Goal: Task Accomplishment & Management: Manage account settings

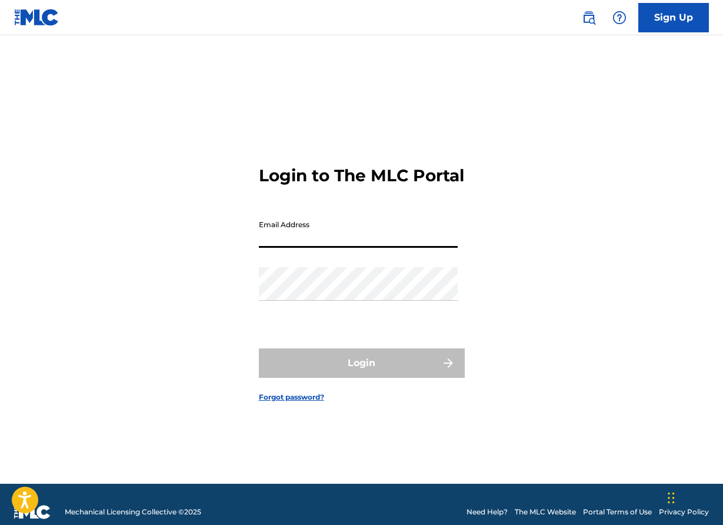
click at [342, 248] on input "Email Address" at bounding box center [358, 231] width 199 height 34
type input "[EMAIL_ADDRESS][DOMAIN_NAME]"
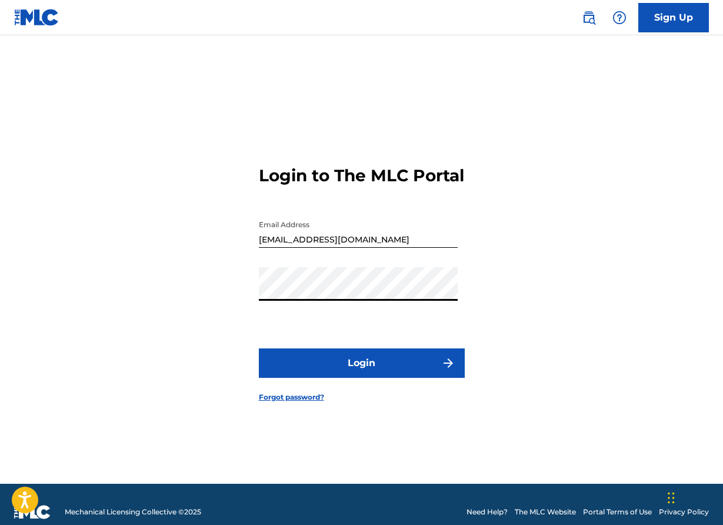
click at [351, 373] on button "Login" at bounding box center [362, 362] width 206 height 29
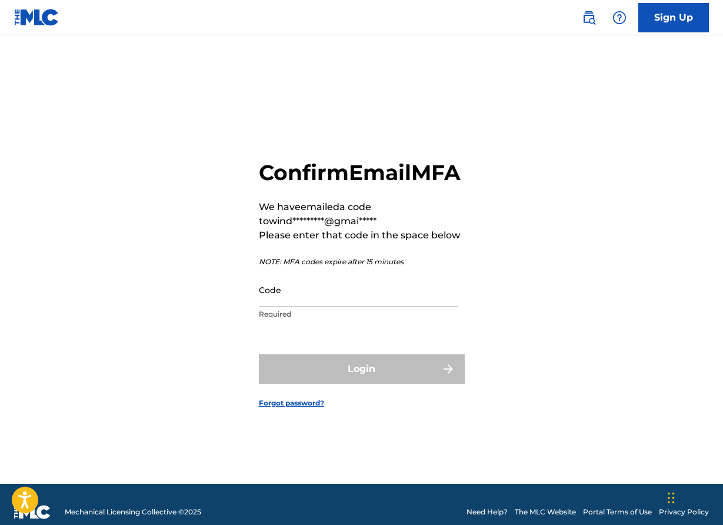
click at [272, 302] on input "Code" at bounding box center [358, 290] width 199 height 34
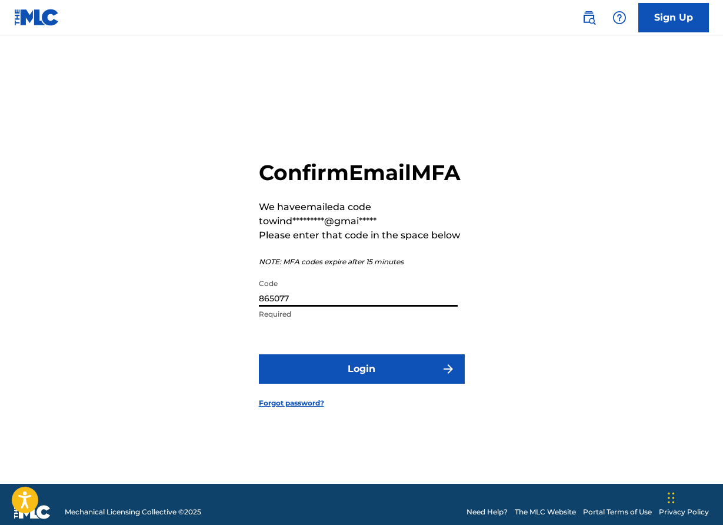
type input "865077"
click at [307, 368] on button "Login" at bounding box center [362, 368] width 206 height 29
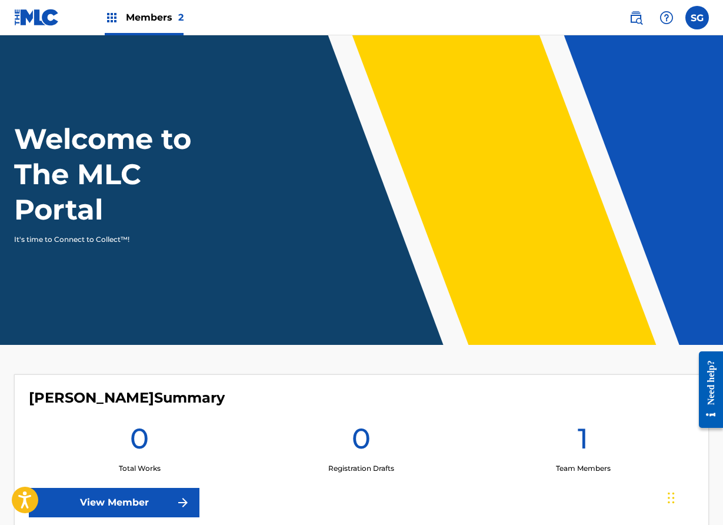
click at [115, 19] on img at bounding box center [112, 18] width 14 height 14
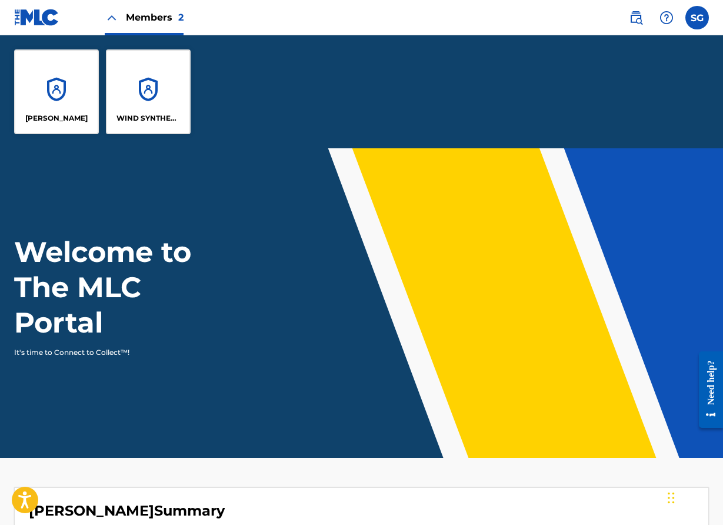
click at [166, 76] on div "WIND SYNTHESIS" at bounding box center [148, 91] width 85 height 85
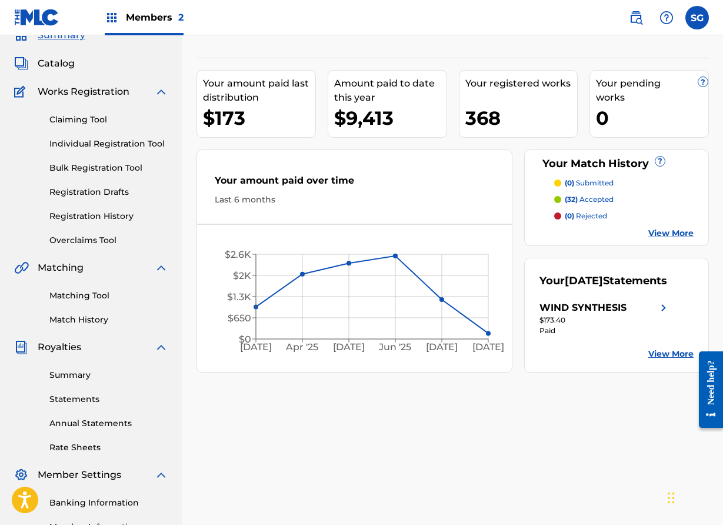
scroll to position [60, 0]
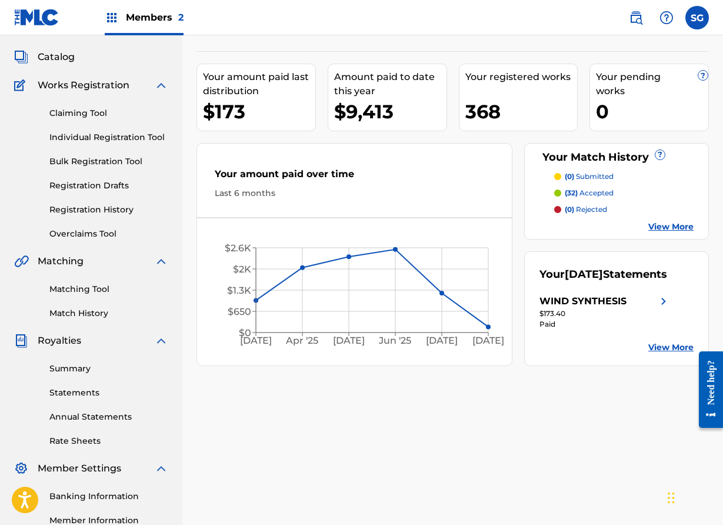
click at [656, 308] on img at bounding box center [663, 301] width 14 height 14
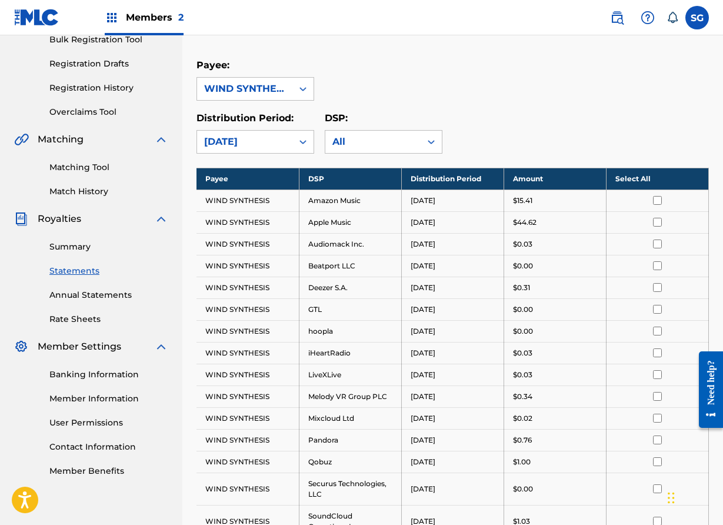
scroll to position [177, 0]
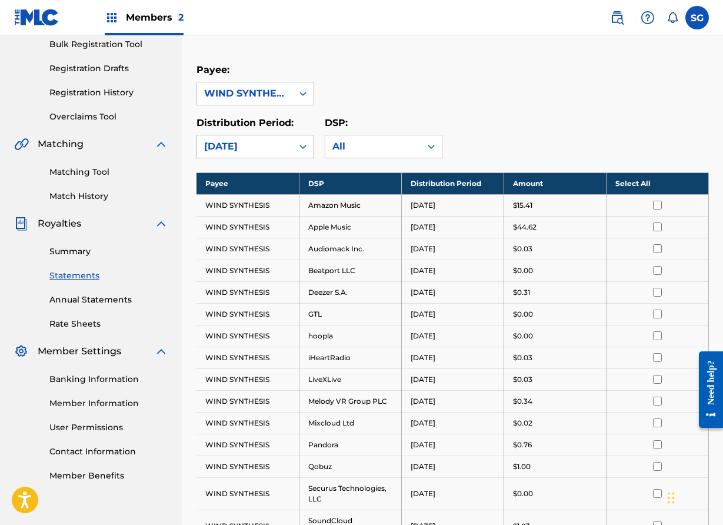
click at [268, 146] on div "[DATE]" at bounding box center [244, 146] width 81 height 14
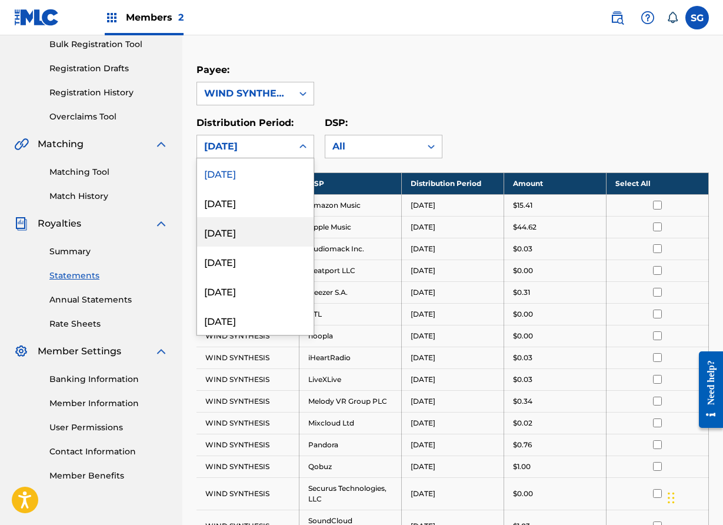
click at [267, 233] on div "[DATE]" at bounding box center [255, 231] width 116 height 29
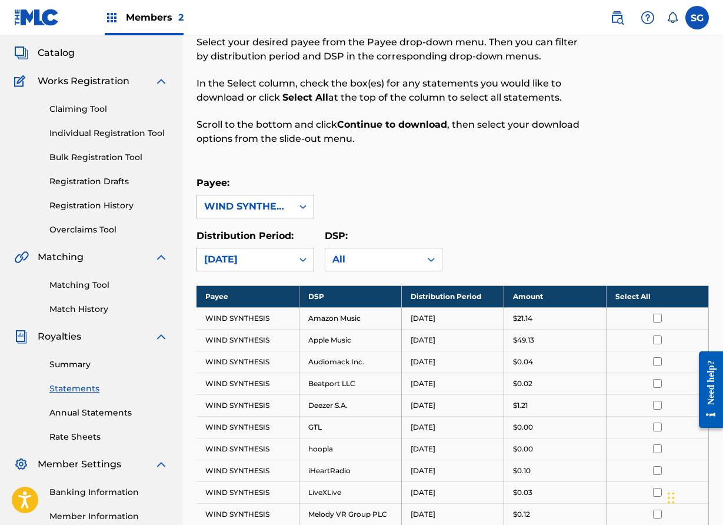
scroll to position [46, 0]
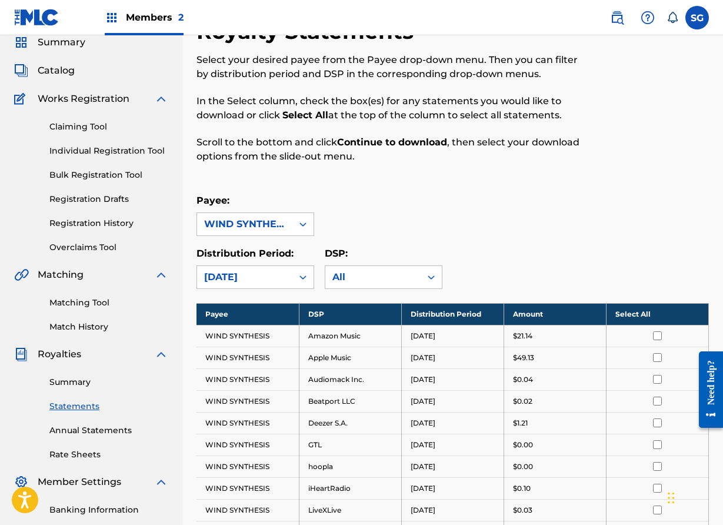
click at [286, 276] on div "[DATE]" at bounding box center [244, 277] width 95 height 22
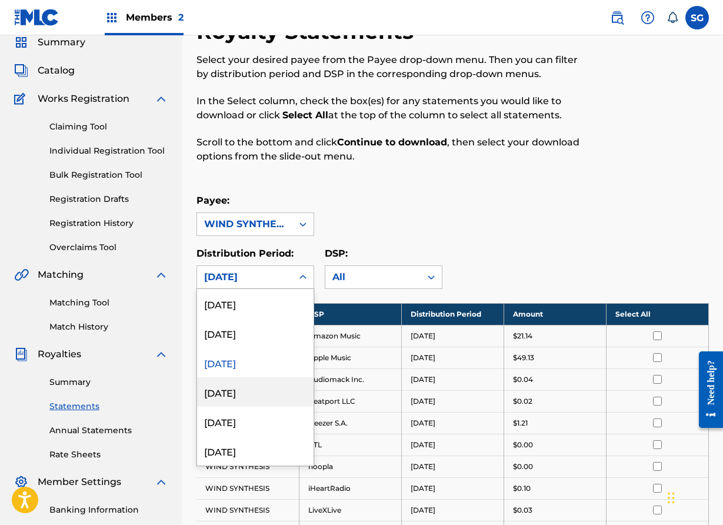
click at [276, 395] on div "[DATE]" at bounding box center [255, 391] width 116 height 29
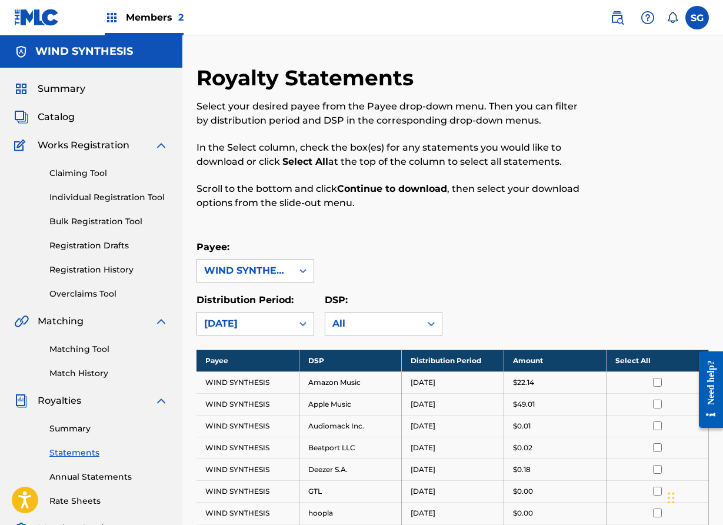
scroll to position [0, 0]
click at [272, 326] on div "[DATE]" at bounding box center [244, 323] width 81 height 14
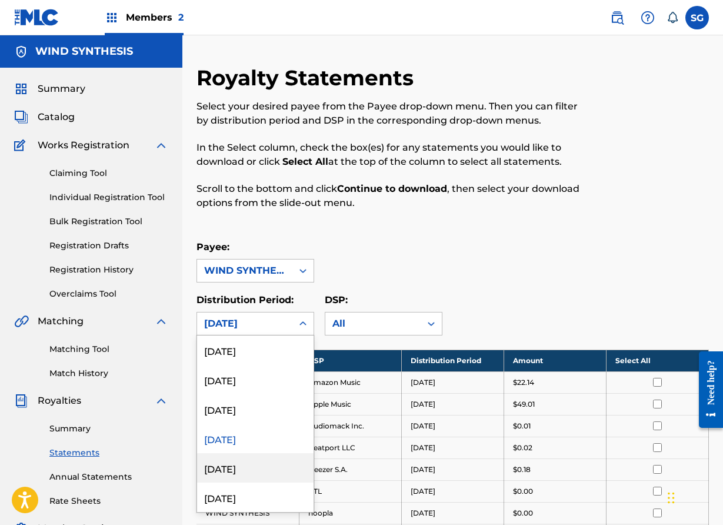
click at [268, 460] on div "[DATE]" at bounding box center [255, 467] width 116 height 29
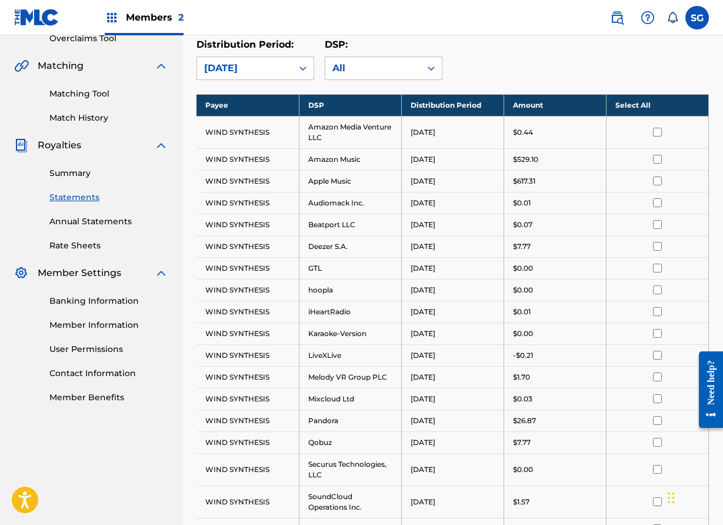
scroll to position [253, 0]
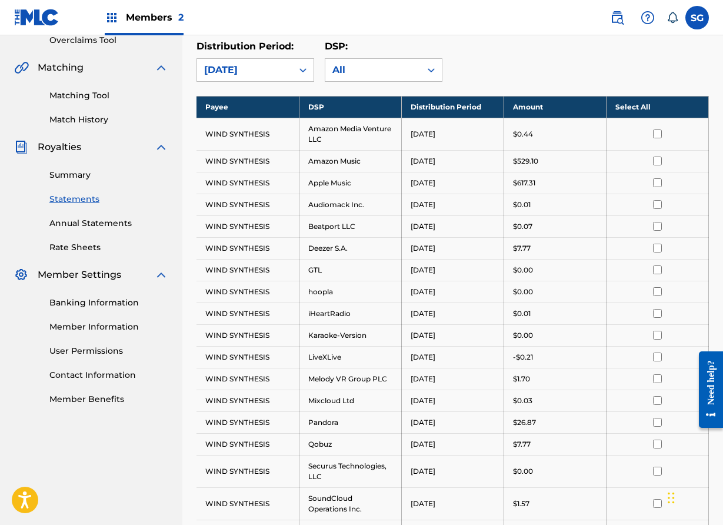
click at [84, 173] on link "Summary" at bounding box center [108, 175] width 119 height 12
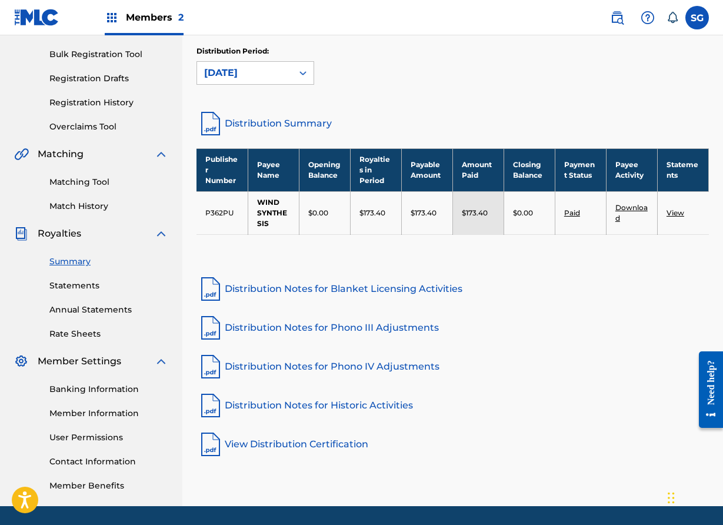
scroll to position [163, 0]
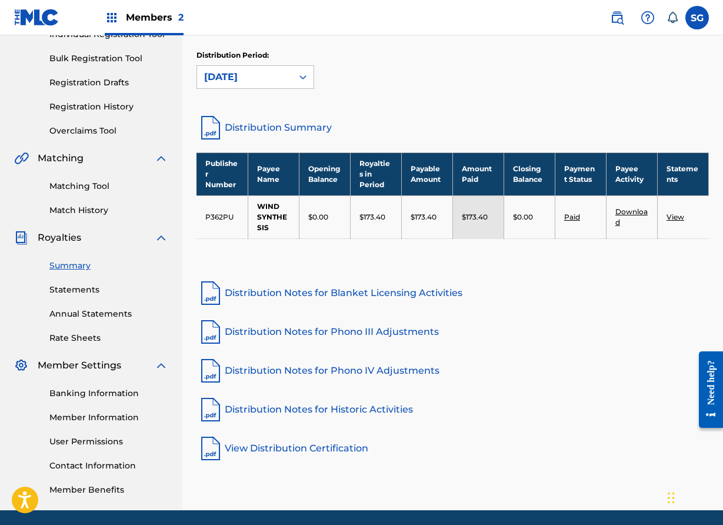
click at [336, 412] on link "Distribution Notes for Historic Activities" at bounding box center [452, 409] width 512 height 28
click at [79, 288] on link "Statements" at bounding box center [108, 289] width 119 height 12
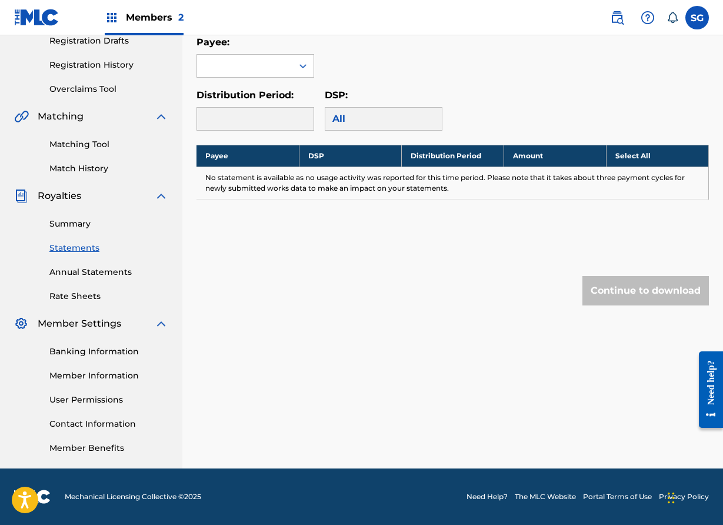
scroll to position [205, 0]
click at [112, 350] on link "Banking Information" at bounding box center [108, 351] width 119 height 12
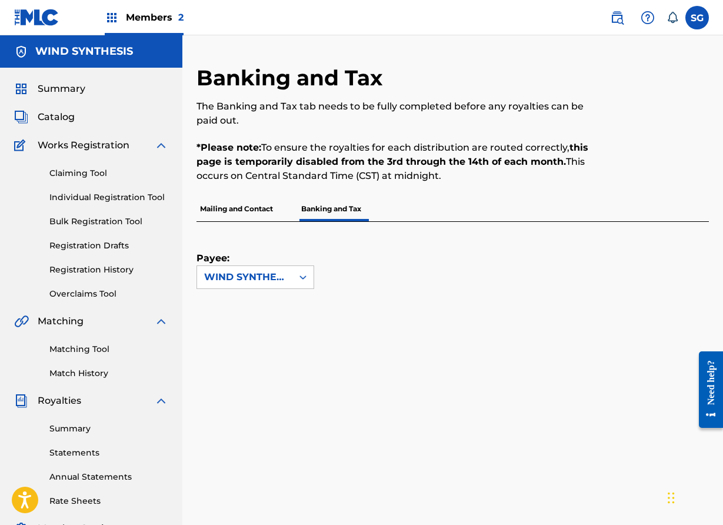
click at [233, 207] on p "Mailing and Contact" at bounding box center [236, 208] width 80 height 25
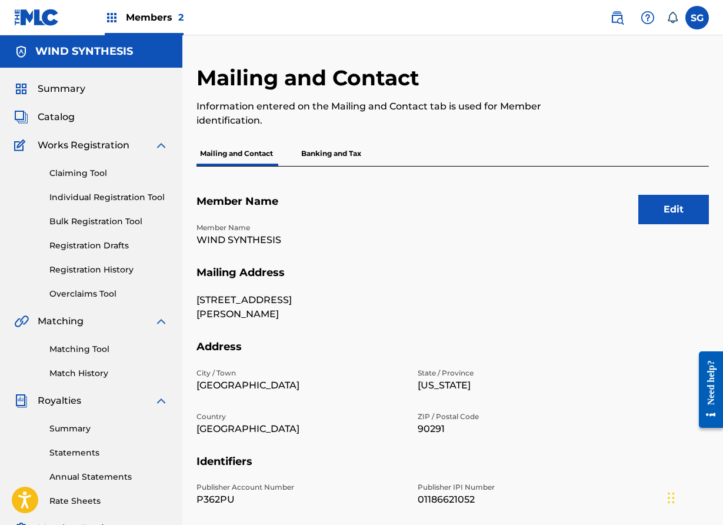
click at [657, 209] on button "Edit" at bounding box center [673, 209] width 71 height 29
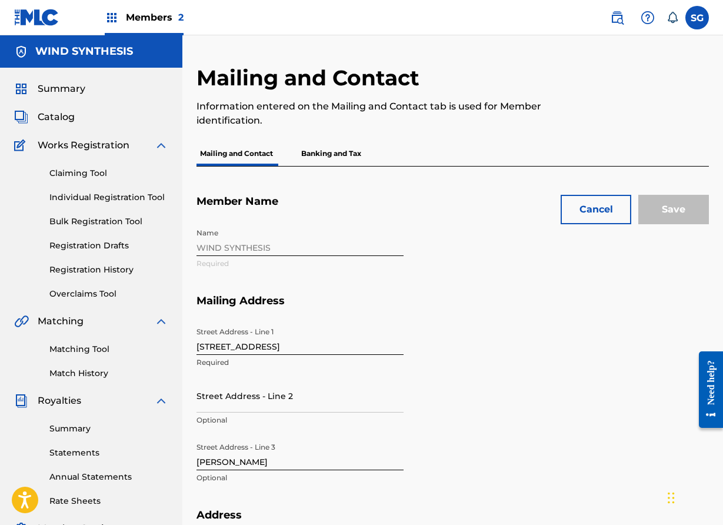
click at [266, 248] on div "Name WIND SYNTHESIS Required" at bounding box center [410, 258] width 428 height 72
click at [252, 245] on div "Name WIND SYNTHESIS Required" at bounding box center [410, 258] width 428 height 72
click at [252, 345] on input "[STREET_ADDRESS]" at bounding box center [299, 338] width 207 height 34
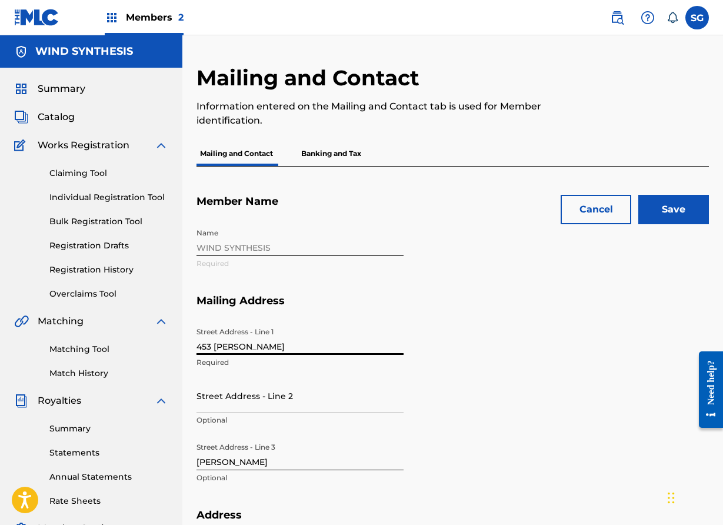
type input "453 [PERSON_NAME]"
type input "S"
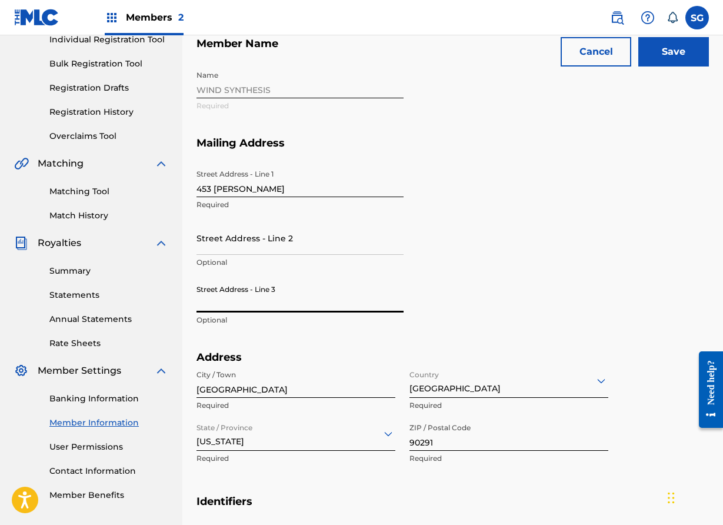
scroll to position [156, 0]
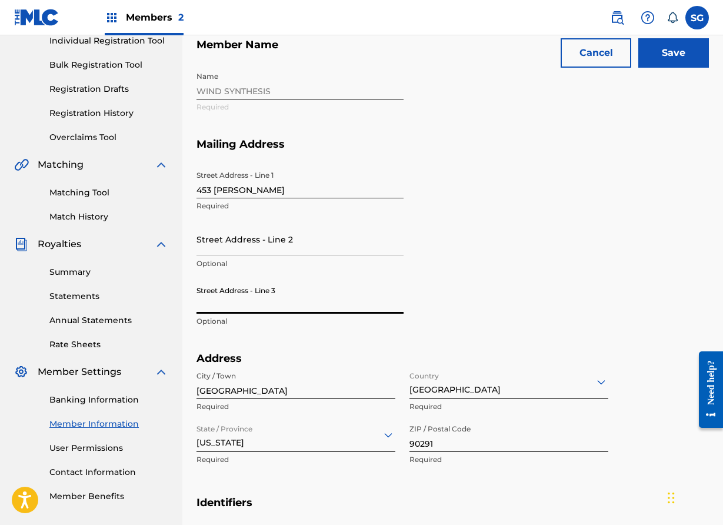
click at [288, 388] on input "[GEOGRAPHIC_DATA]" at bounding box center [295, 382] width 199 height 34
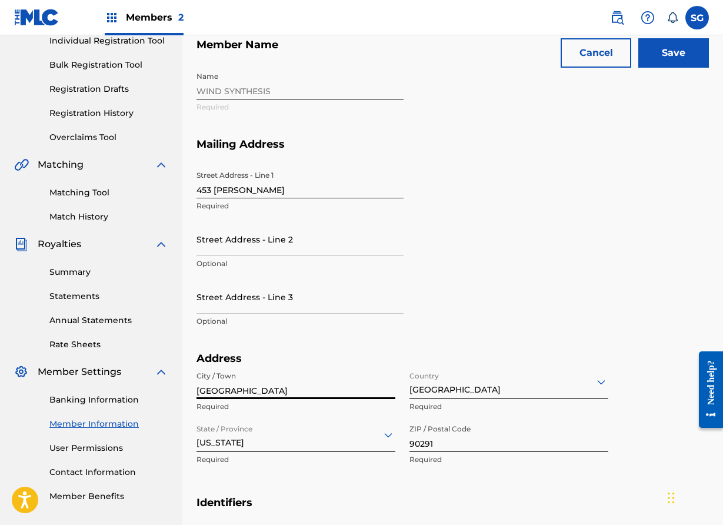
click at [288, 388] on input "[GEOGRAPHIC_DATA]" at bounding box center [295, 382] width 199 height 34
type input "[GEOGRAPHIC_DATA]"
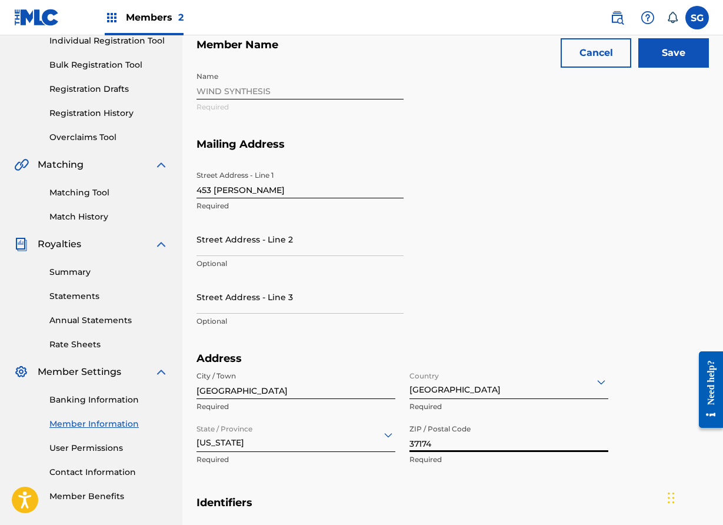
type input "37174"
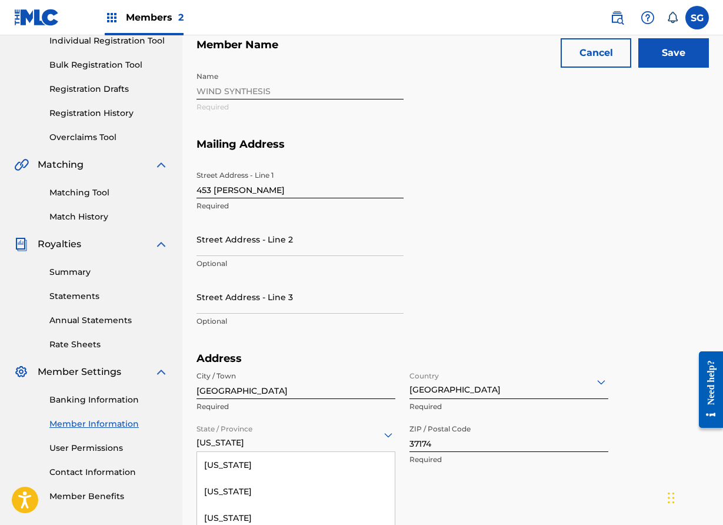
scroll to position [259, 0]
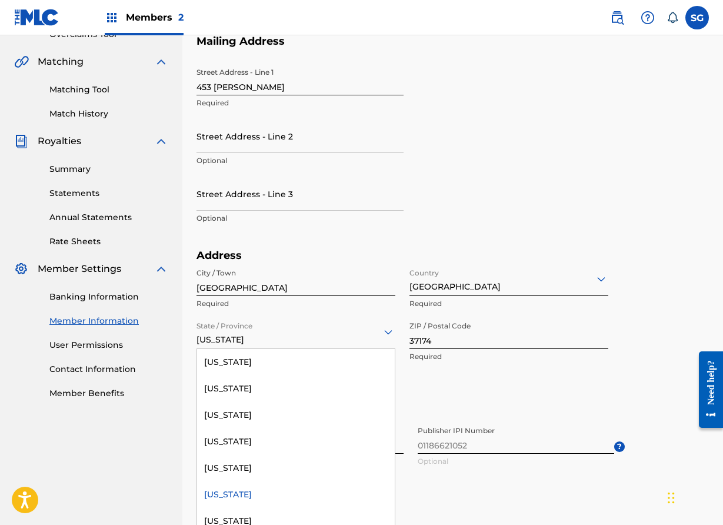
click at [278, 349] on div "[US_STATE] selected, 6 of 57. 57 results available. Use Up and Down to choose o…" at bounding box center [295, 332] width 199 height 34
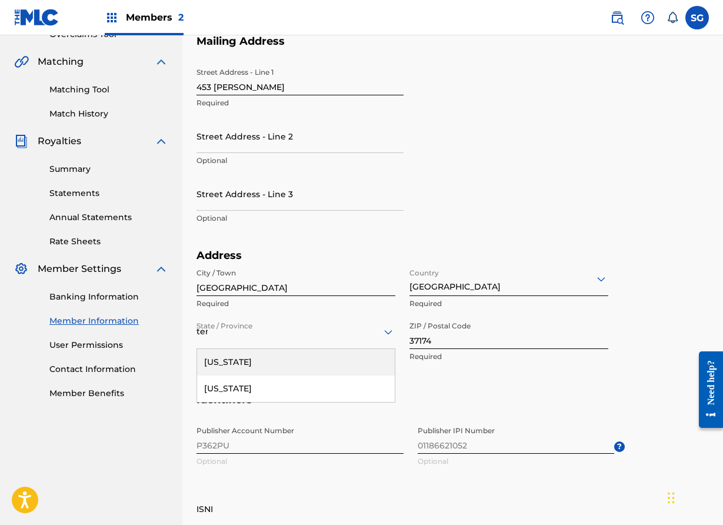
type input "tenn"
click at [264, 366] on div "[US_STATE]" at bounding box center [296, 362] width 198 height 26
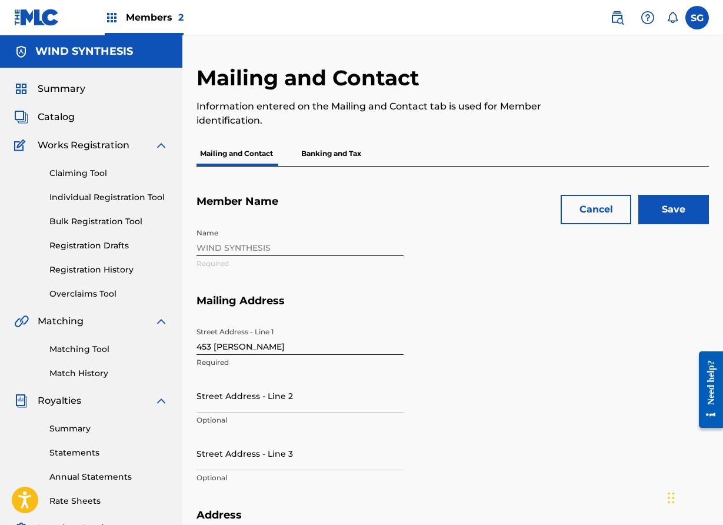
scroll to position [0, 0]
click at [658, 213] on input "Save" at bounding box center [673, 209] width 71 height 29
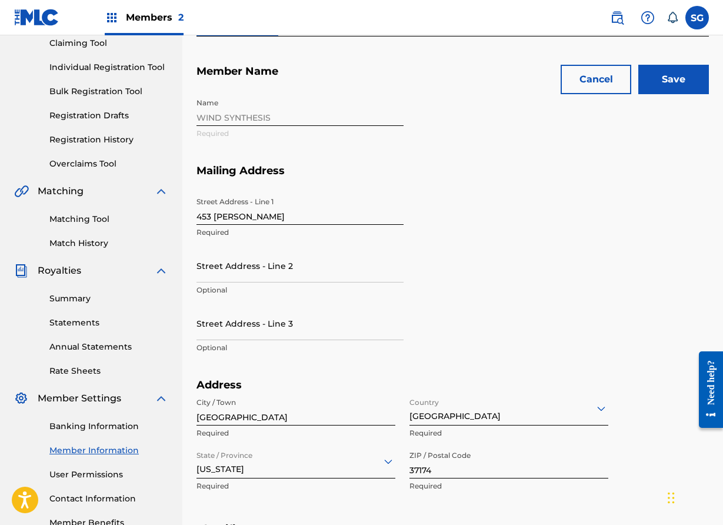
scroll to position [90, 0]
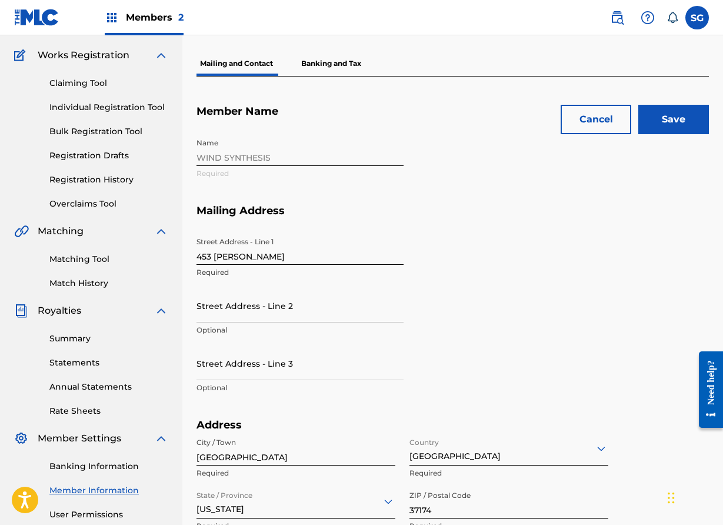
type input "[EMAIL_ADDRESS][DOMAIN_NAME]"
click at [669, 116] on input "Save" at bounding box center [673, 119] width 71 height 29
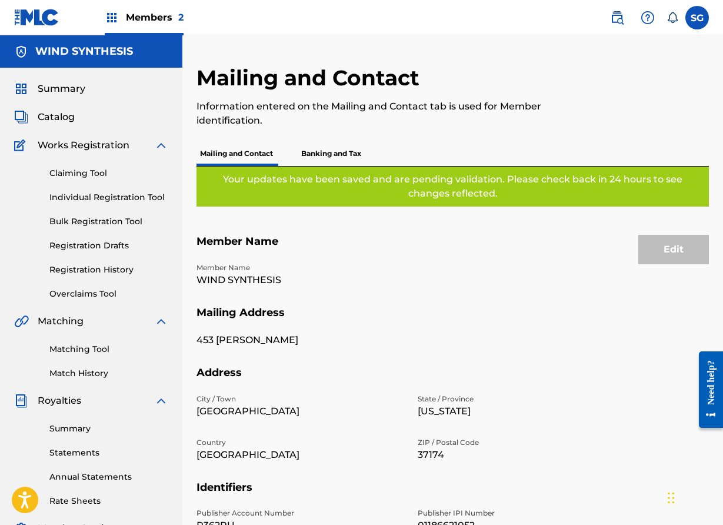
scroll to position [0, 0]
click at [691, 21] on label at bounding box center [697, 18] width 24 height 24
click at [697, 18] on input "SG [PERSON_NAME] [EMAIL_ADDRESS][DOMAIN_NAME] Notification Preferences Profile …" at bounding box center [697, 18] width 0 height 0
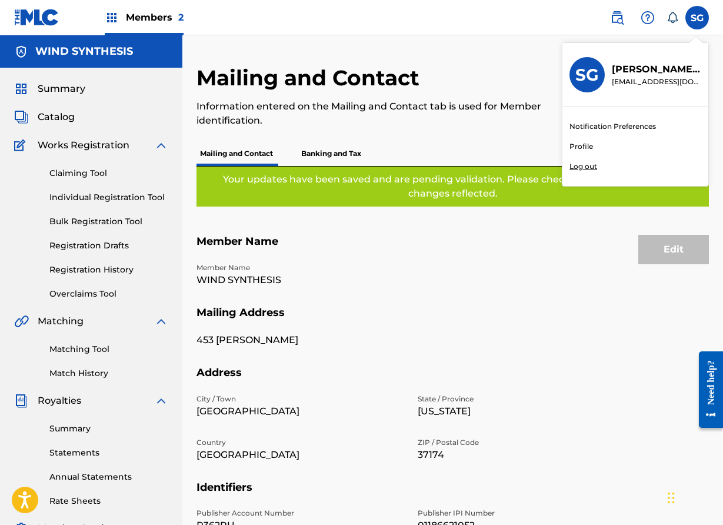
click at [629, 123] on link "Notification Preferences" at bounding box center [612, 126] width 86 height 11
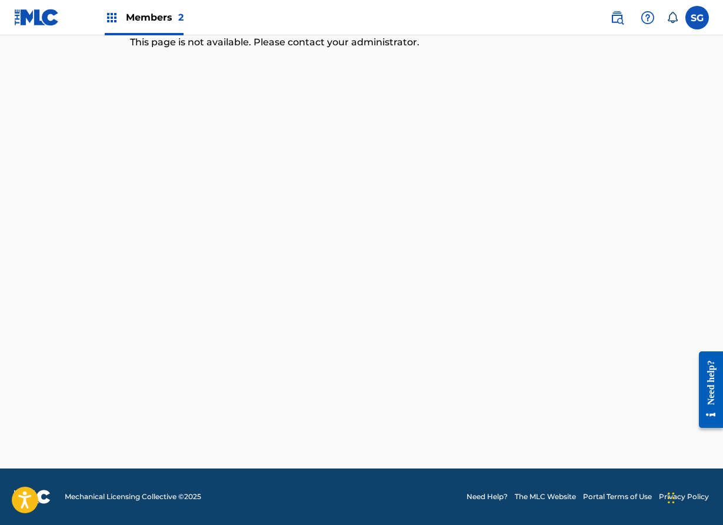
click at [700, 15] on label at bounding box center [697, 18] width 24 height 24
click at [697, 18] on input "SG [PERSON_NAME] [EMAIL_ADDRESS][DOMAIN_NAME] Notification Preferences Profile …" at bounding box center [697, 18] width 0 height 0
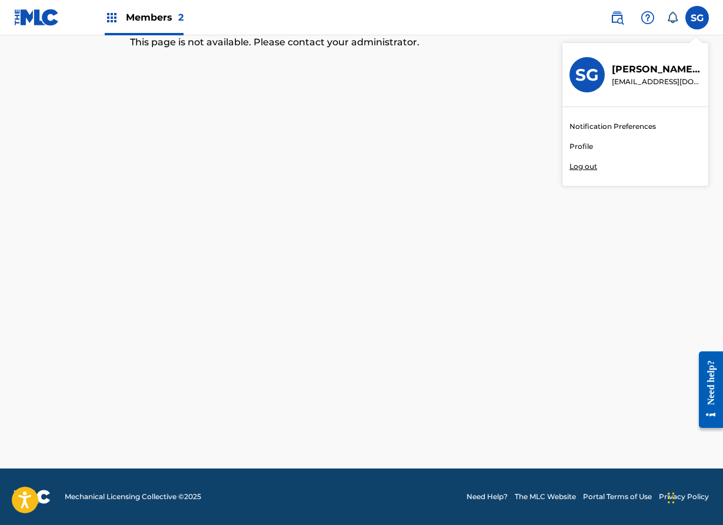
click at [587, 79] on h3 "SG" at bounding box center [587, 75] width 24 height 21
click at [697, 18] on input "SG [PERSON_NAME] [EMAIL_ADDRESS][DOMAIN_NAME] Notification Preferences Profile …" at bounding box center [697, 18] width 0 height 0
click at [106, 19] on img at bounding box center [112, 18] width 14 height 14
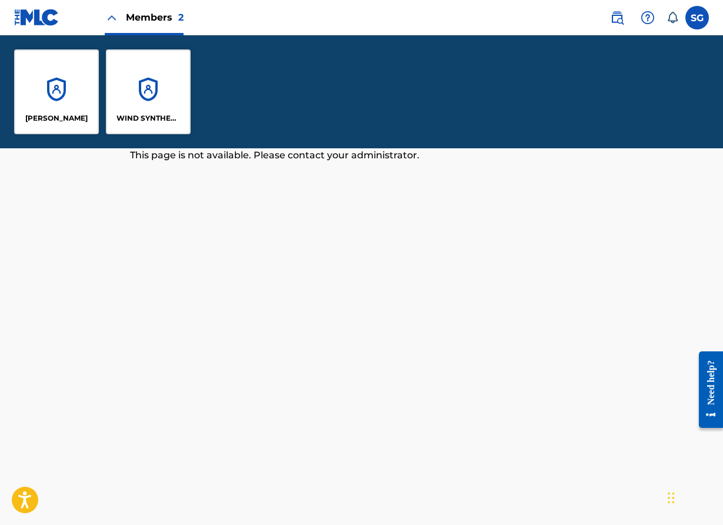
click at [158, 85] on div "WIND SYNTHESIS" at bounding box center [148, 91] width 85 height 85
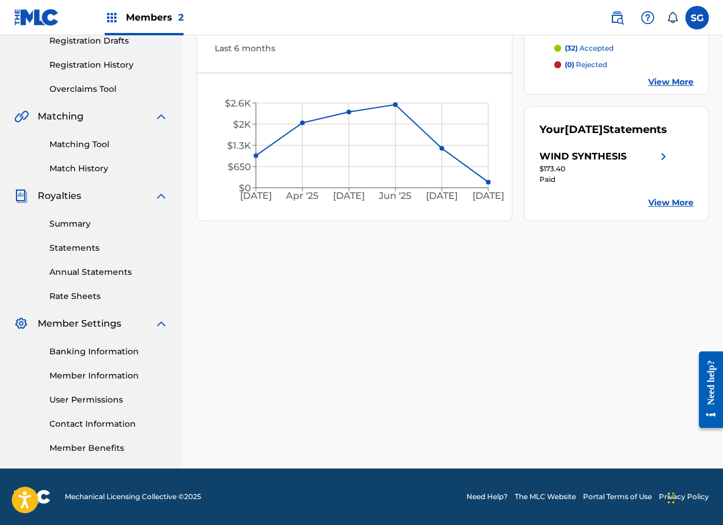
scroll to position [205, 0]
click at [95, 373] on link "Member Information" at bounding box center [108, 375] width 119 height 12
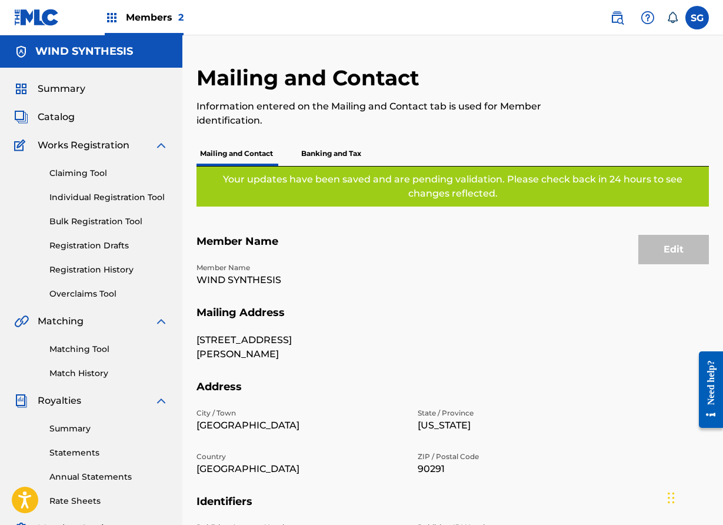
click at [331, 158] on p "Banking and Tax" at bounding box center [331, 153] width 67 height 25
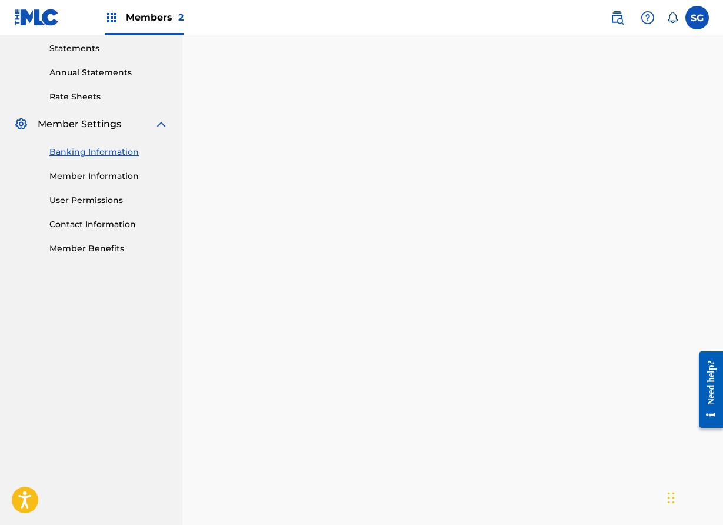
scroll to position [313, 0]
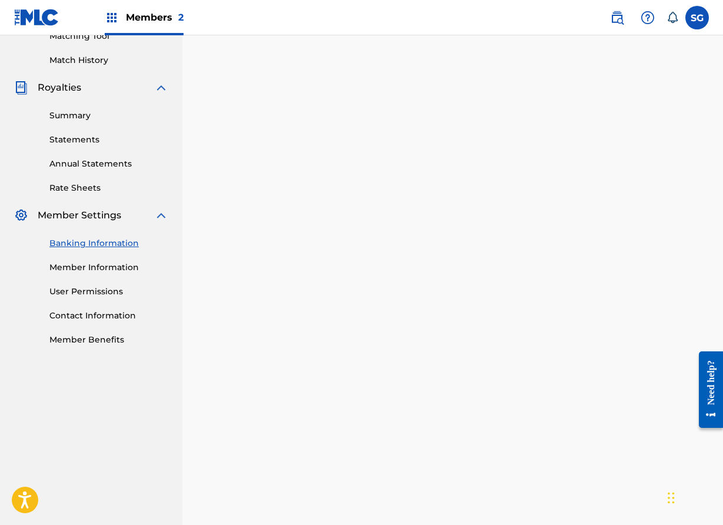
click at [693, 15] on label at bounding box center [697, 18] width 24 height 24
click at [697, 18] on input "SG [PERSON_NAME] [EMAIL_ADDRESS][DOMAIN_NAME] Notification Preferences Profile …" at bounding box center [697, 18] width 0 height 0
click at [693, 15] on div "SG SG [PERSON_NAME] [EMAIL_ADDRESS][DOMAIN_NAME] Notification Preferences Profi…" at bounding box center [697, 18] width 24 height 24
click at [693, 15] on label at bounding box center [697, 18] width 24 height 24
click at [697, 18] on input "SG [PERSON_NAME] [EMAIL_ADDRESS][DOMAIN_NAME] Notification Preferences Profile …" at bounding box center [697, 18] width 0 height 0
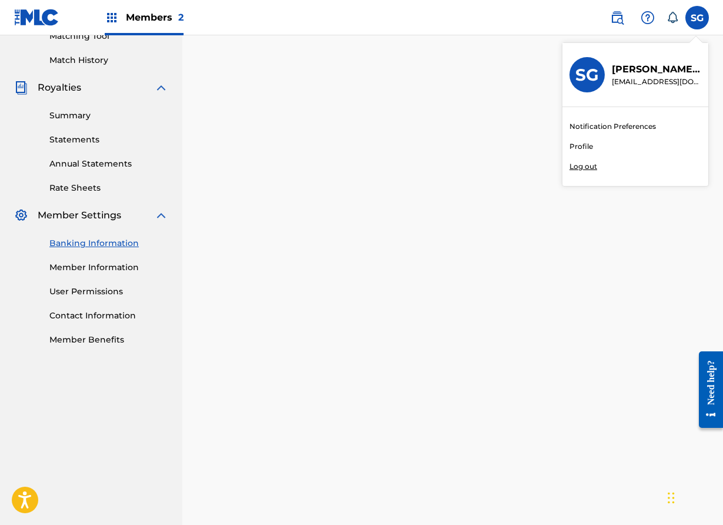
click at [592, 170] on p "Log out" at bounding box center [583, 166] width 28 height 11
click at [697, 18] on input "SG [PERSON_NAME] [EMAIL_ADDRESS][DOMAIN_NAME] Notification Preferences Profile …" at bounding box center [697, 18] width 0 height 0
